Goal: Obtain resource: Obtain resource

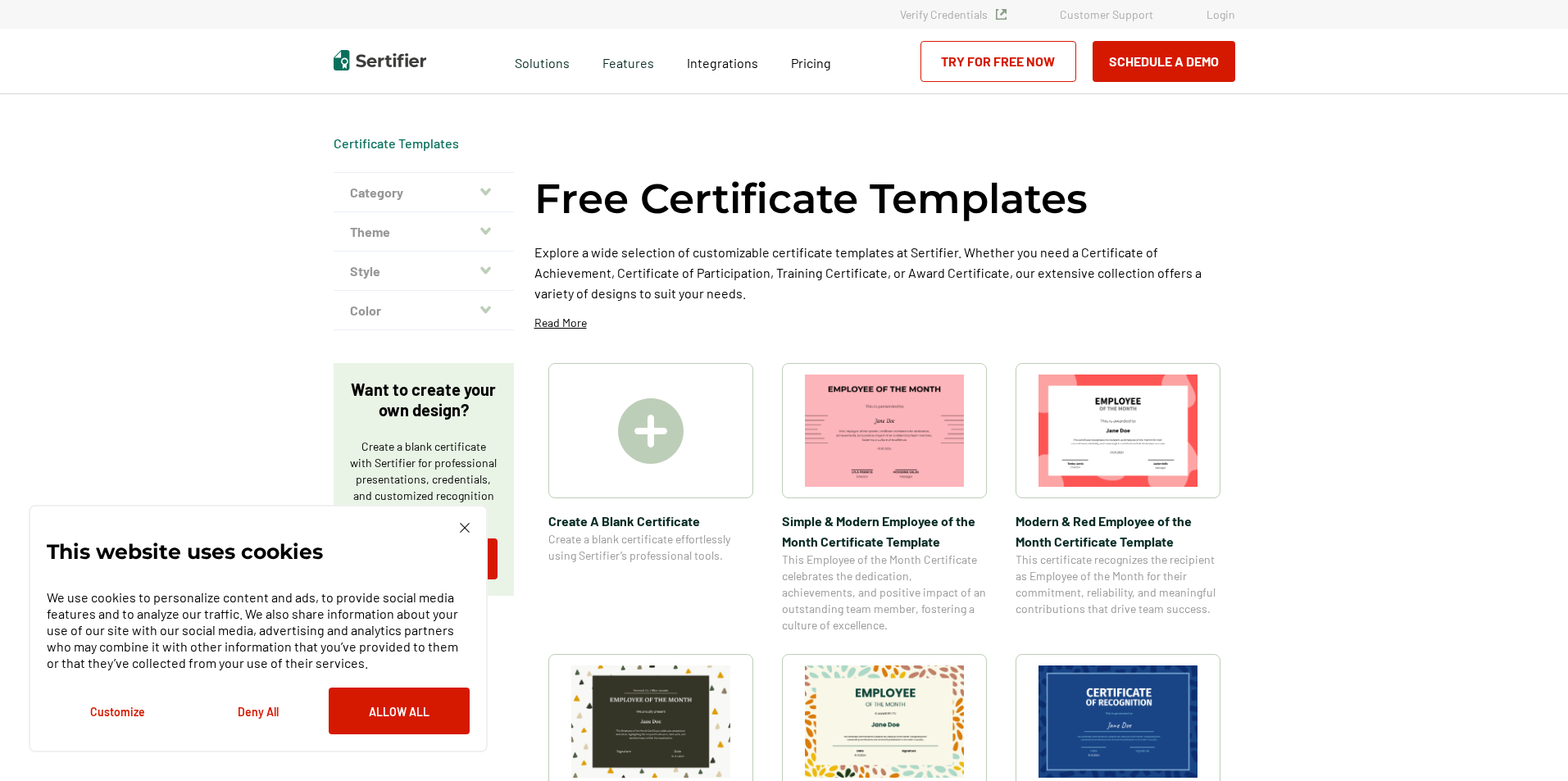
click at [454, 525] on div "This website uses cookies We use cookies to personalize content and ads, to pro…" at bounding box center [257, 628] width 423 height 212
click at [465, 524] on img at bounding box center [465, 527] width 10 height 10
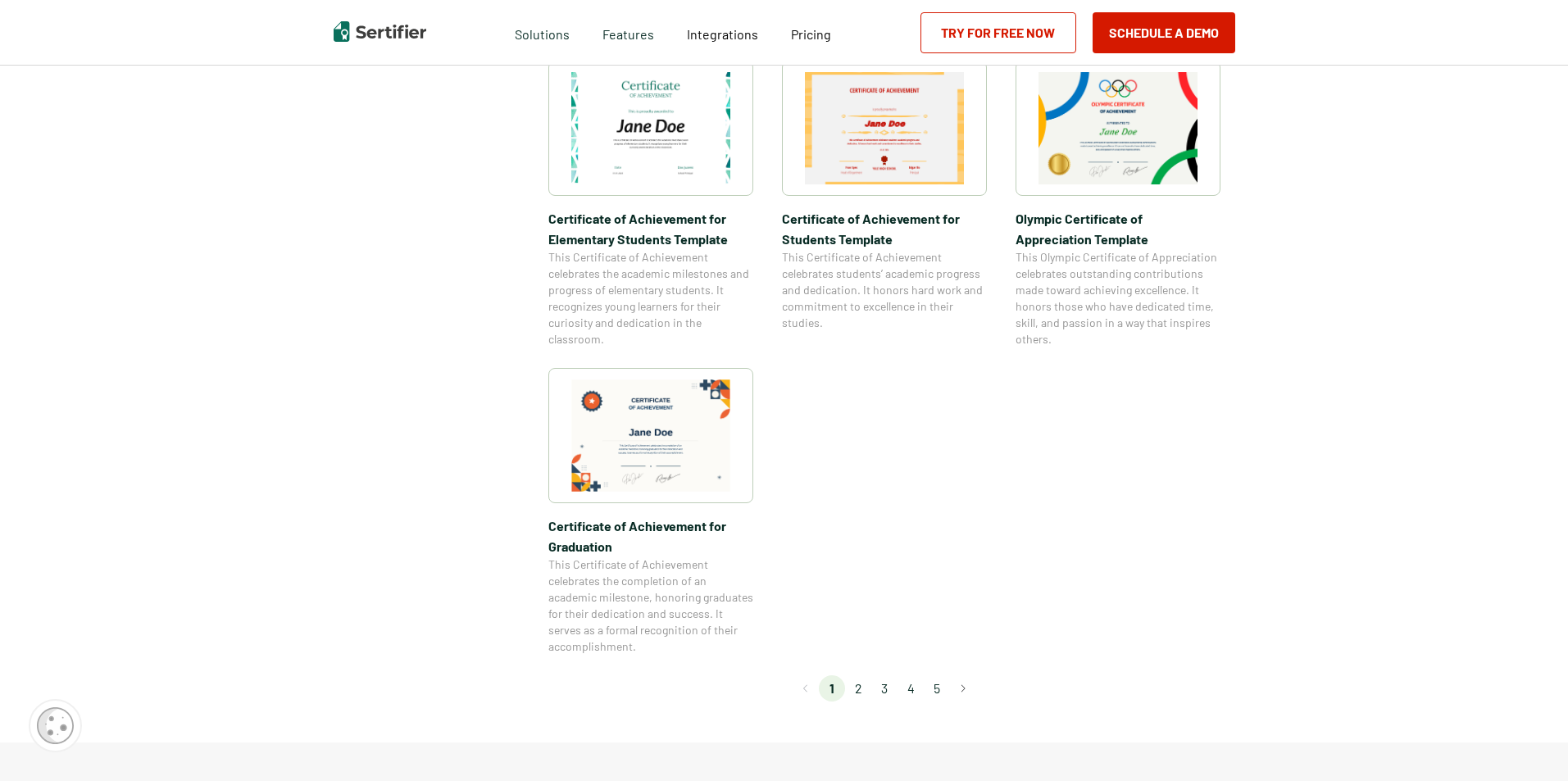
scroll to position [1229, 0]
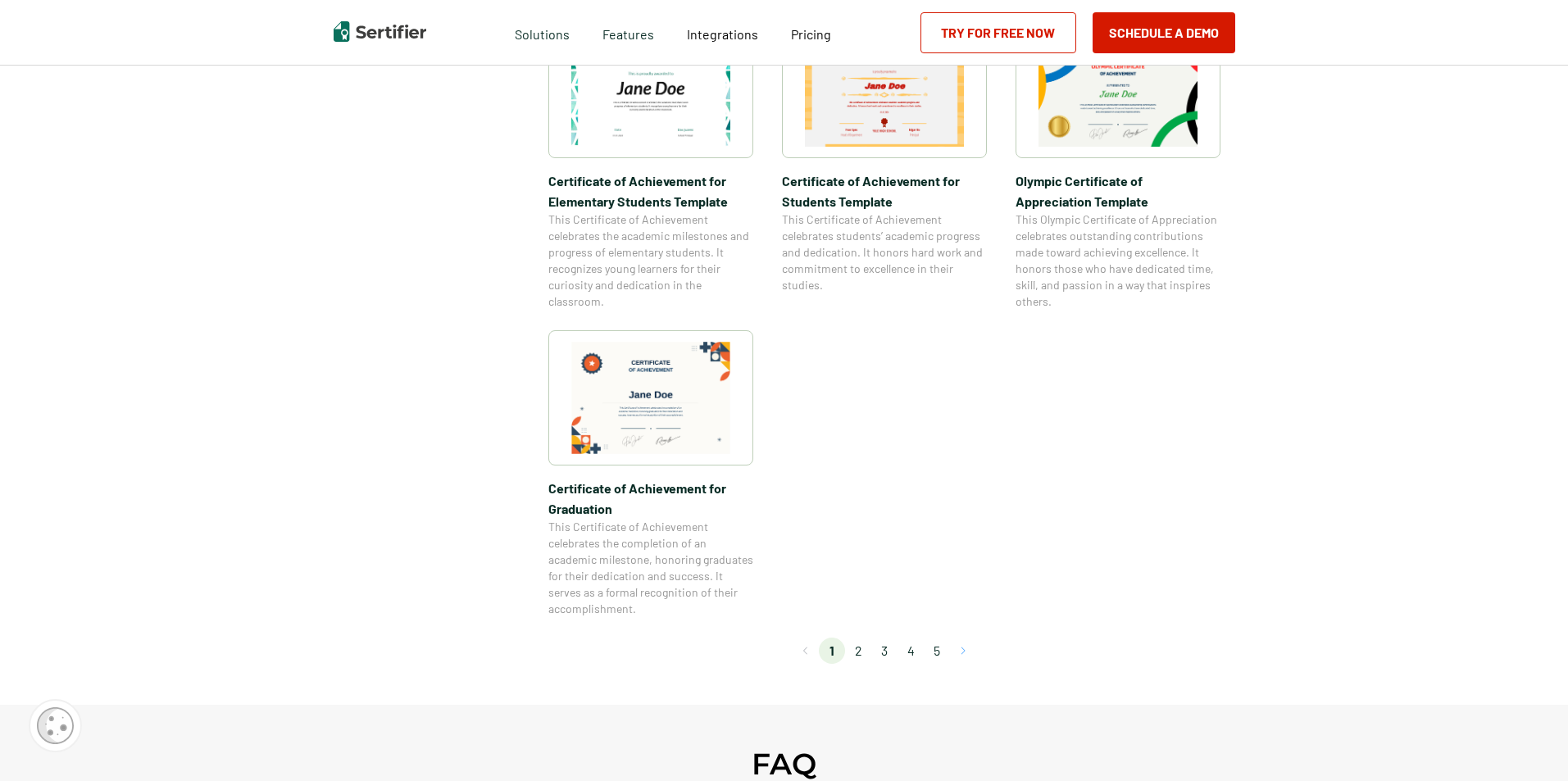
click at [968, 651] on button "Go to next page" at bounding box center [963, 650] width 26 height 26
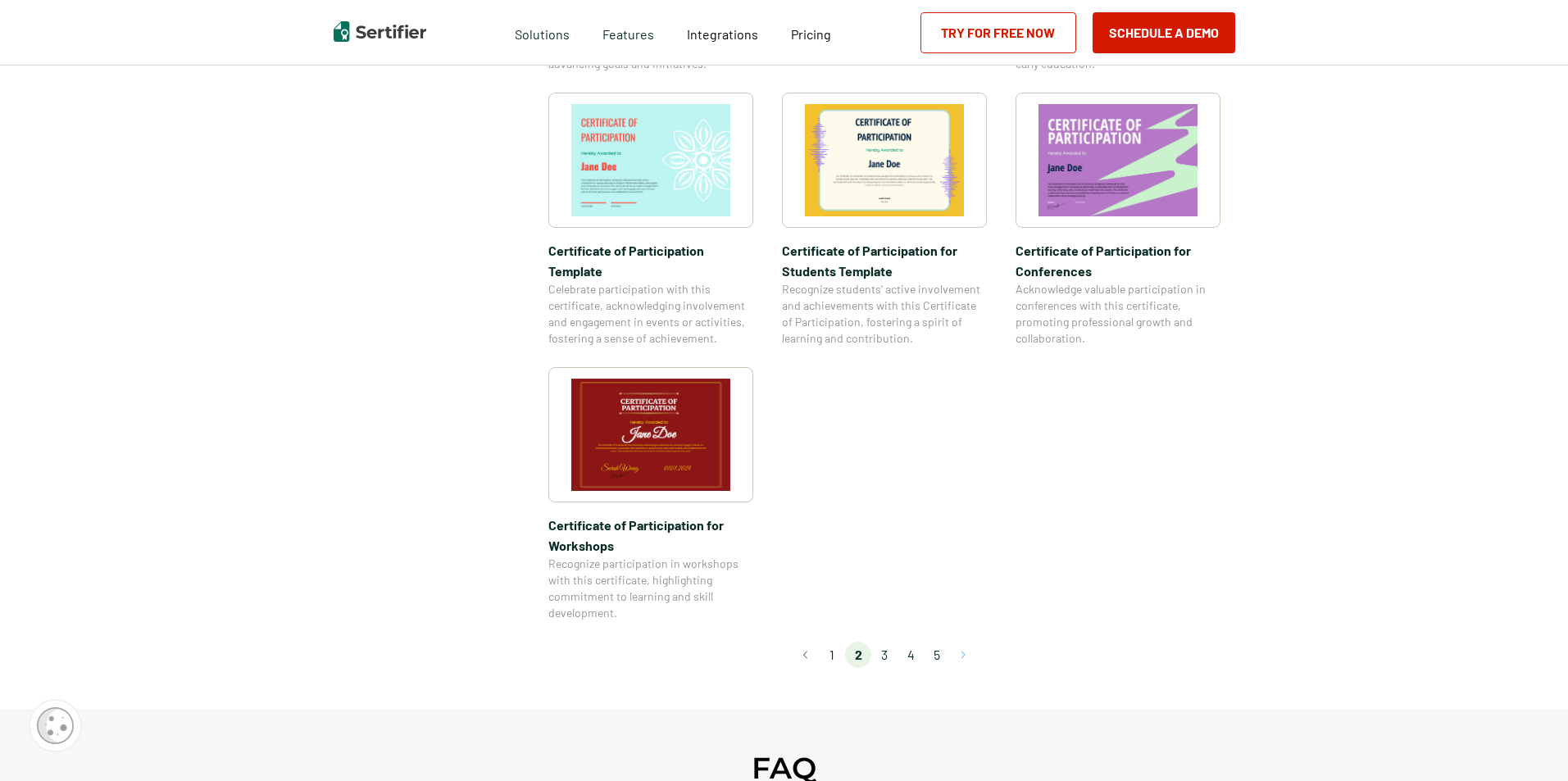
click at [969, 642] on button "Go to next page" at bounding box center [963, 655] width 26 height 26
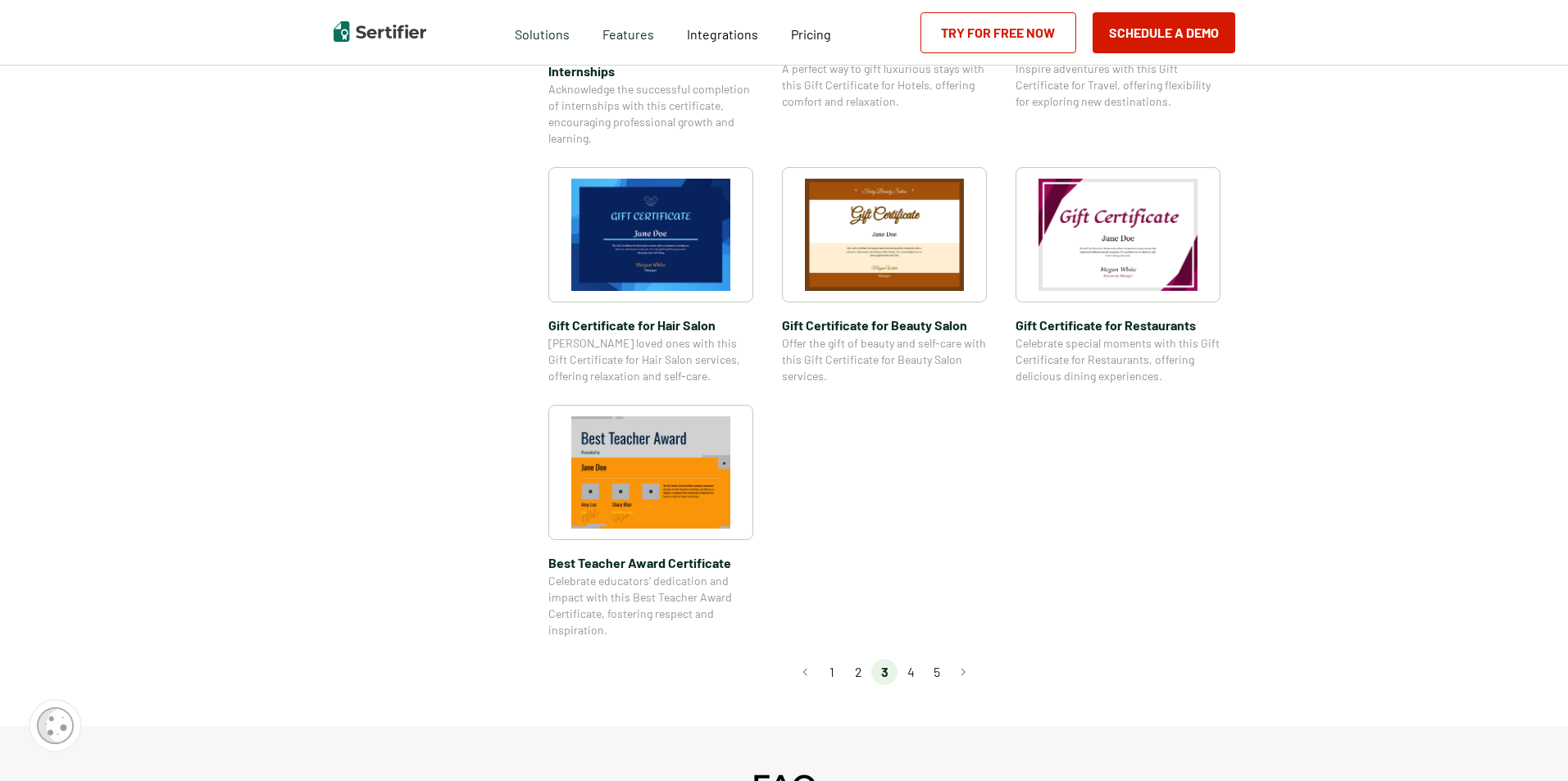
scroll to position [1066, 0]
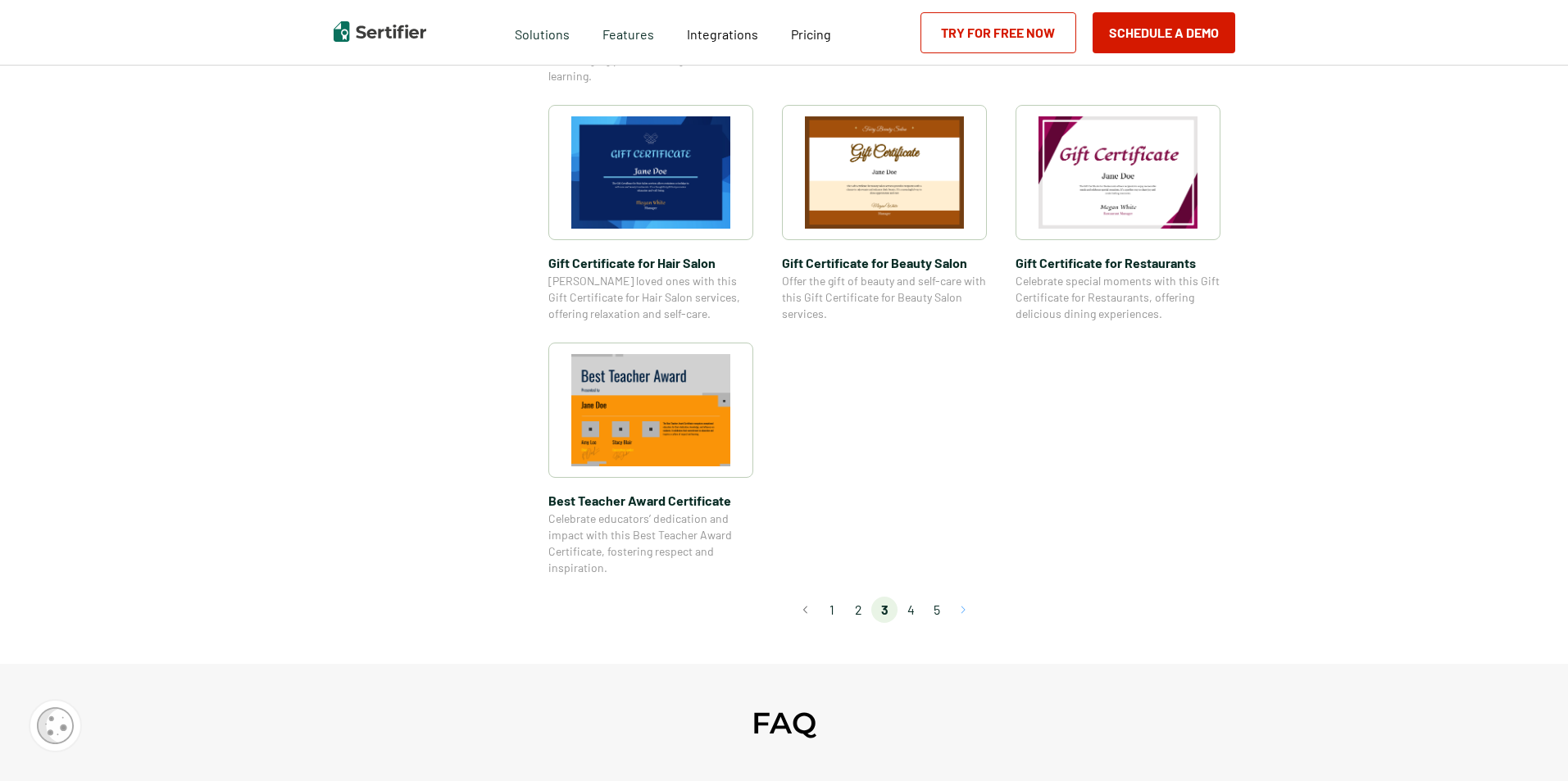
click at [970, 606] on button "Go to next page" at bounding box center [963, 609] width 26 height 26
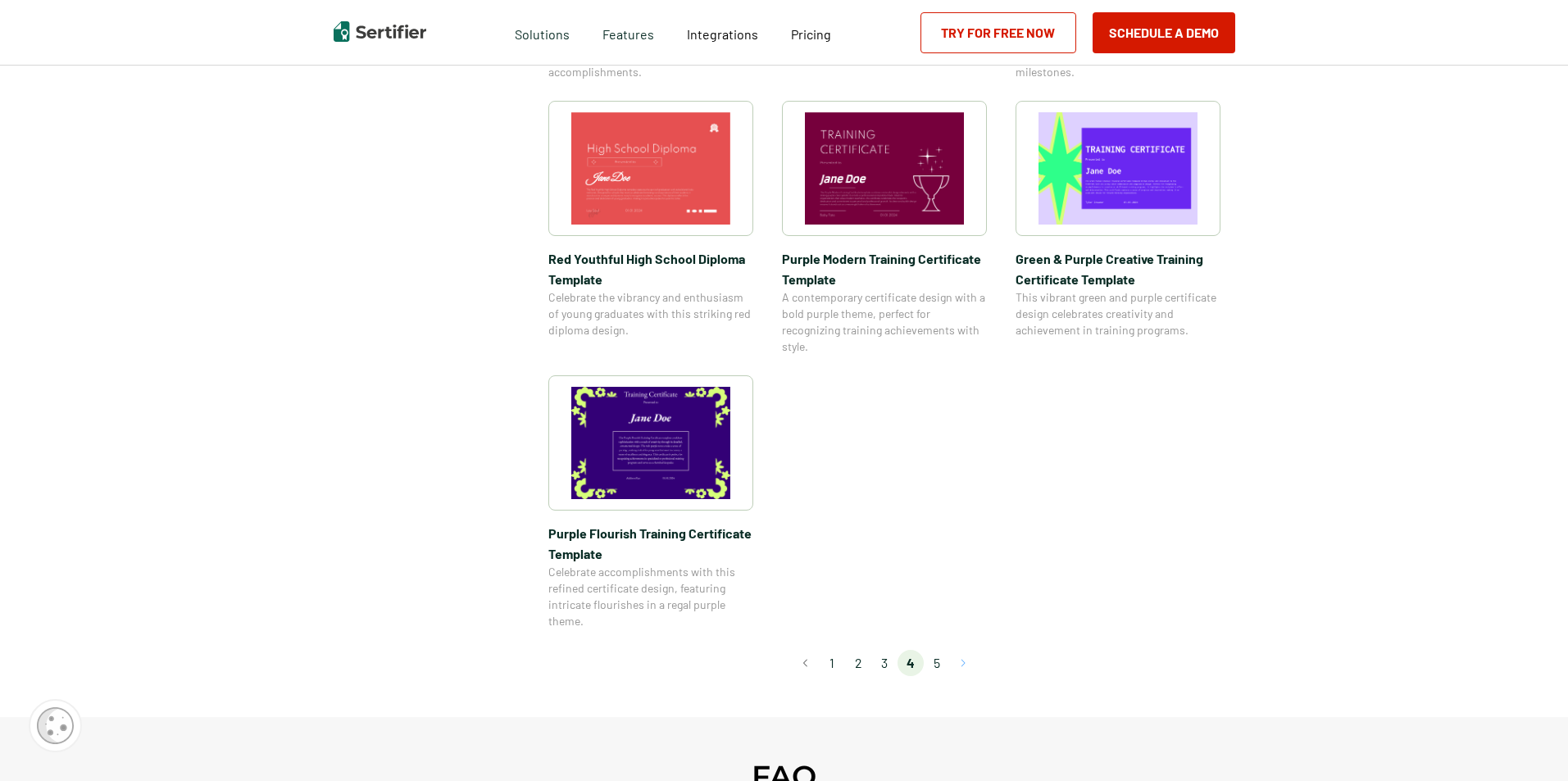
click at [966, 661] on button "Go to next page" at bounding box center [963, 663] width 26 height 26
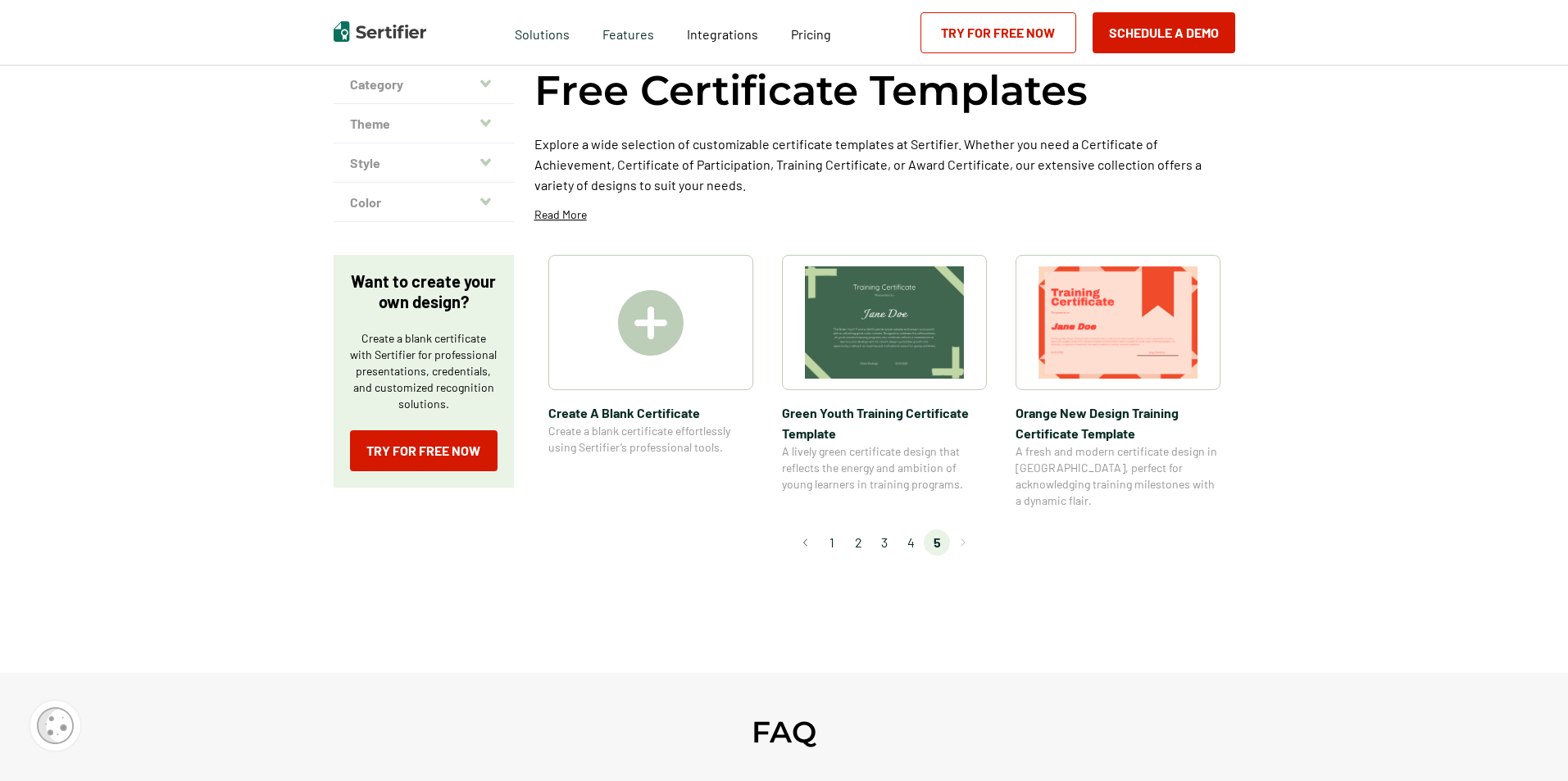
scroll to position [0, 0]
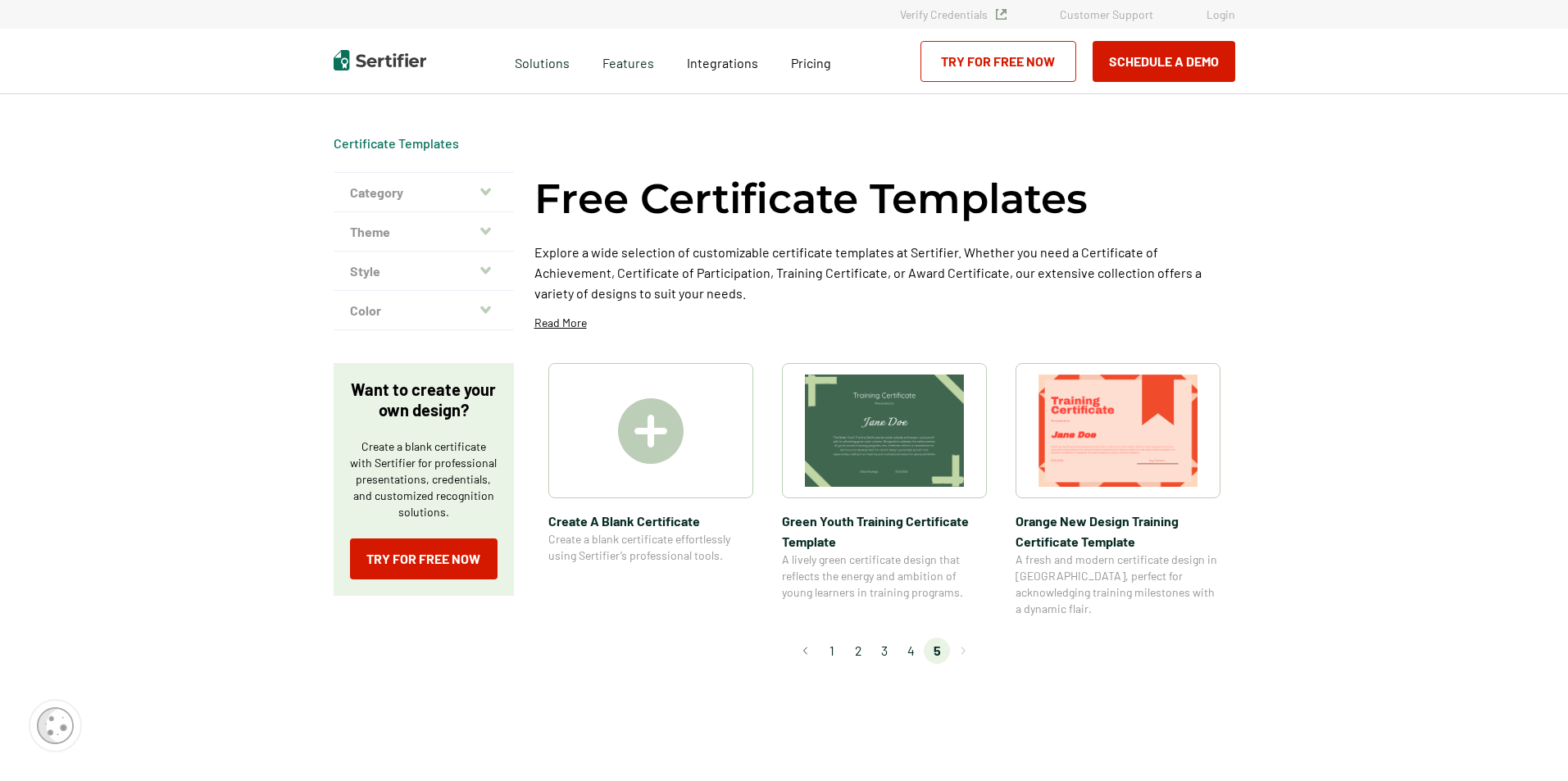
click at [648, 429] on img at bounding box center [651, 431] width 65 height 65
